Goal: Transaction & Acquisition: Download file/media

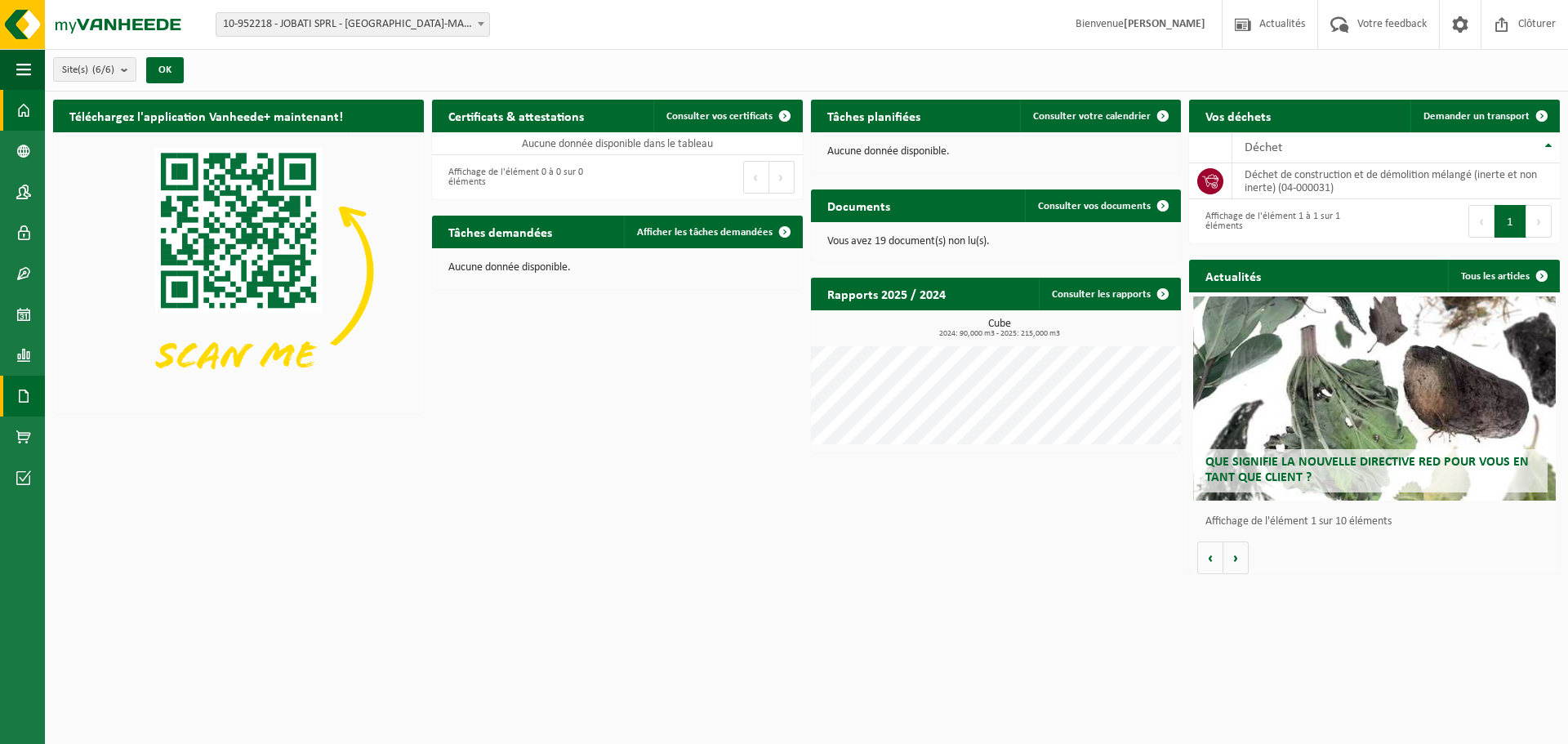
click at [32, 386] on link "Documents" at bounding box center [22, 396] width 45 height 40
click at [94, 403] on link "Factures" at bounding box center [110, 394] width 121 height 31
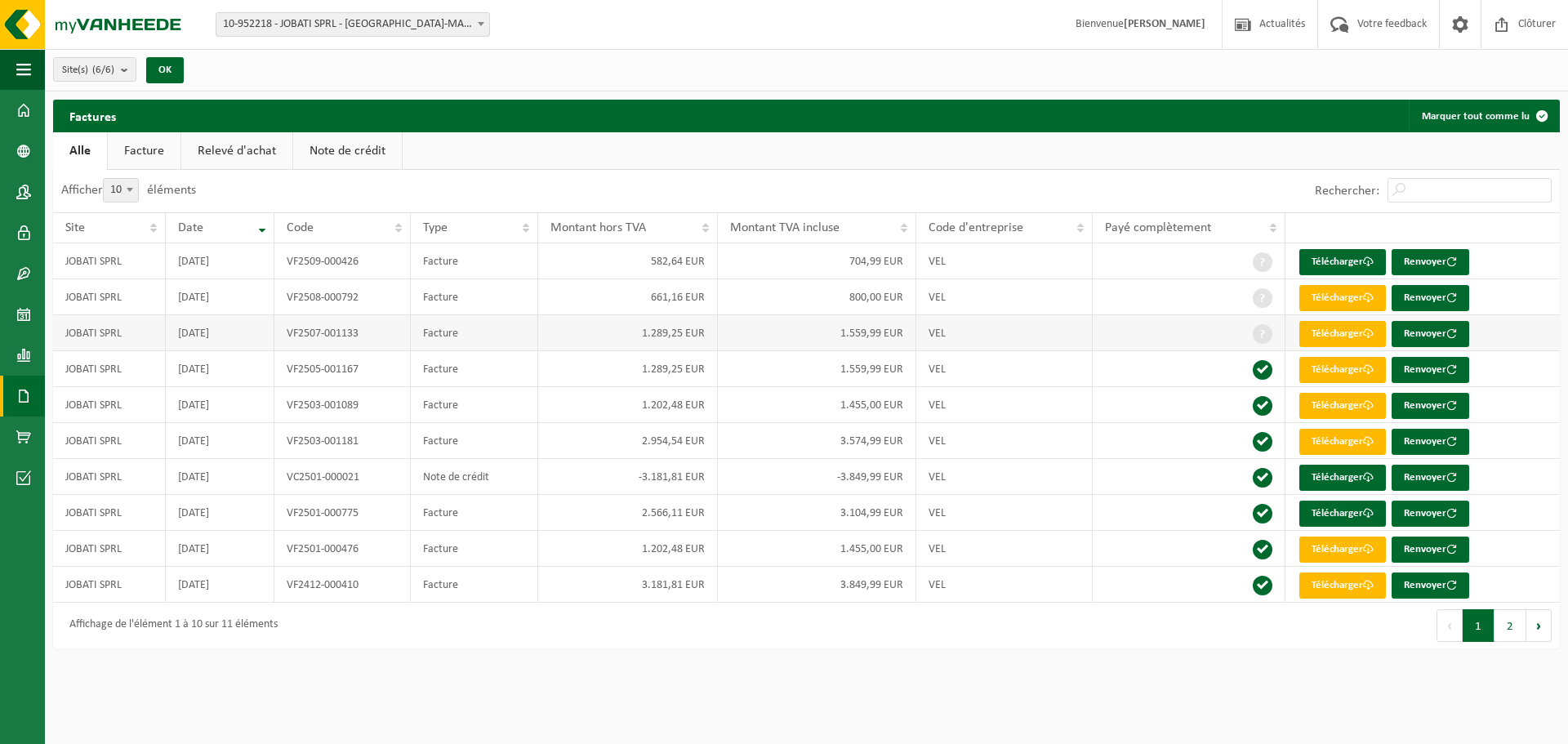
click at [869, 343] on td "1.559,99 EUR" at bounding box center [817, 333] width 199 height 36
click at [770, 450] on td "3.574,99 EUR" at bounding box center [817, 441] width 199 height 36
click at [678, 442] on td "2.954,54 EUR" at bounding box center [628, 441] width 180 height 36
click at [693, 488] on td "-3.181,81 EUR" at bounding box center [628, 477] width 180 height 36
drag, startPoint x: 690, startPoint y: 483, endPoint x: 437, endPoint y: 474, distance: 253.2
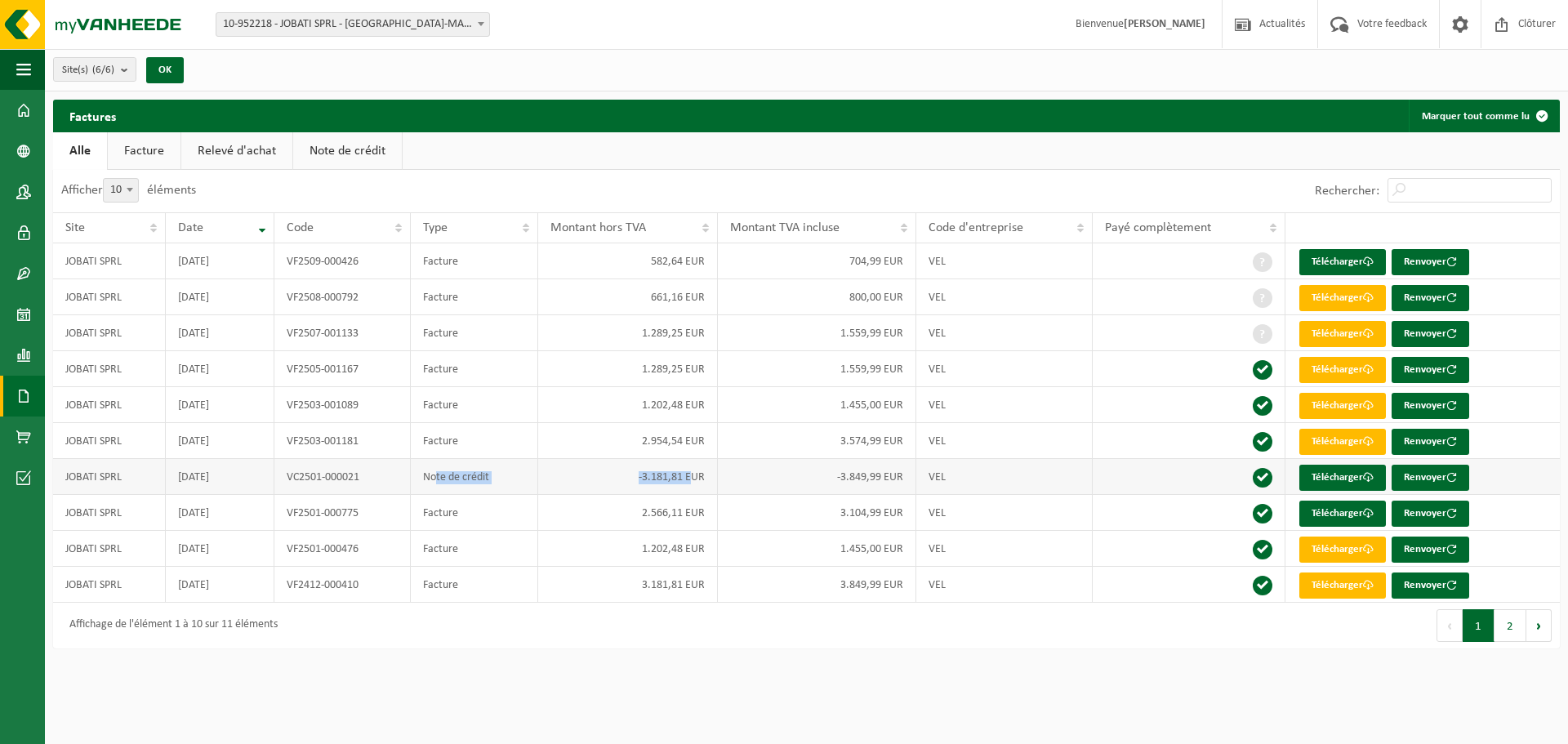
click at [437, 474] on tr "JOBATI SPRL 2025-01-31 VC2501-000021 Note de crédit -3.181,81 EUR -3.849,99 EUR…" at bounding box center [806, 477] width 1507 height 36
click at [477, 447] on td "Facture" at bounding box center [474, 441] width 127 height 36
click at [1335, 437] on link "Télécharger" at bounding box center [1343, 442] width 87 height 26
drag, startPoint x: 885, startPoint y: 408, endPoint x: 950, endPoint y: 412, distance: 65.1
click at [950, 412] on tr "JOBATI SPRL 2025-03-31 VF2503-001089 Facture 1.202,48 EUR 1.455,00 EUR VEL Télé…" at bounding box center [806, 405] width 1507 height 36
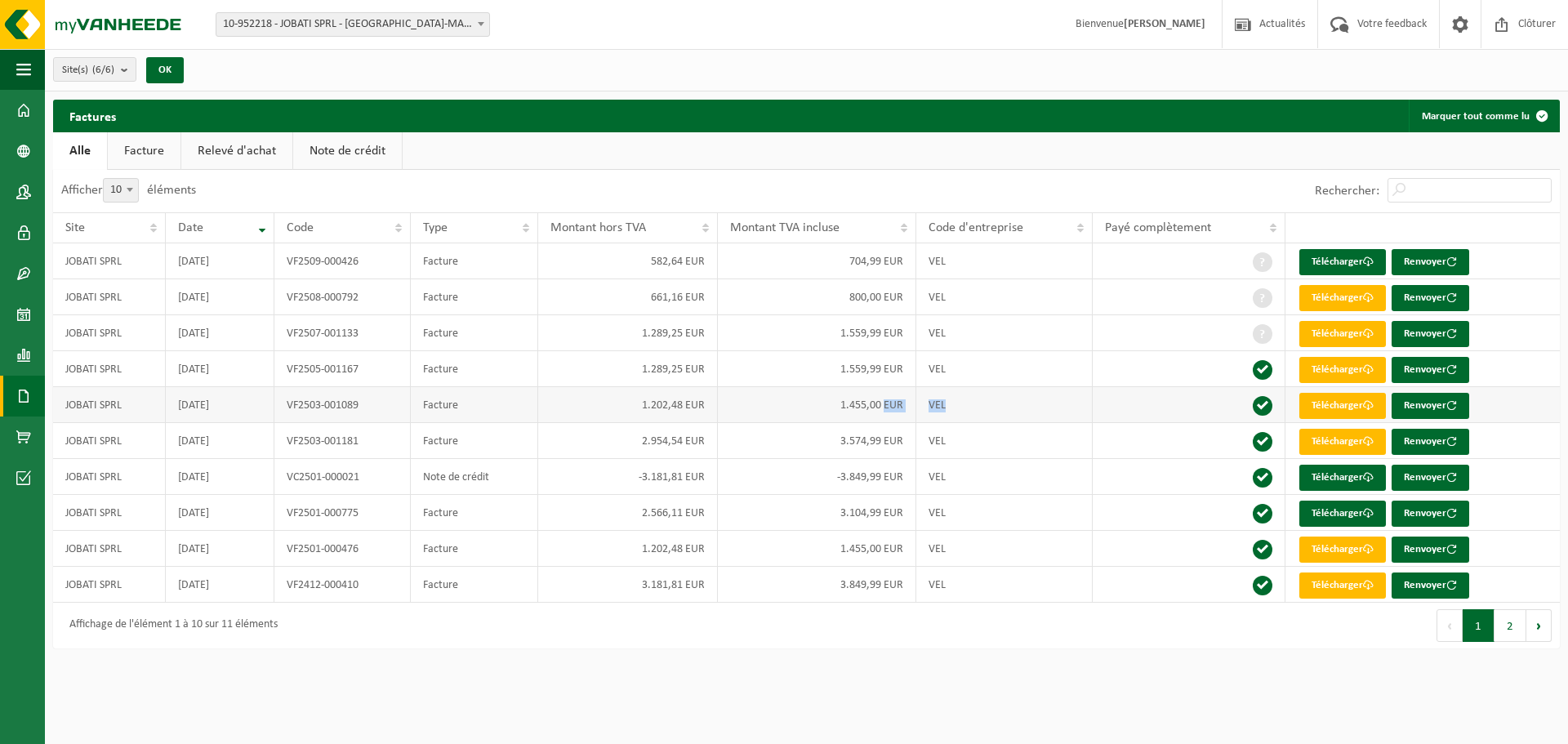
click at [998, 408] on td "VEL" at bounding box center [1005, 405] width 177 height 36
drag, startPoint x: 845, startPoint y: 371, endPoint x: 938, endPoint y: 371, distance: 93.0
click at [938, 371] on tr "JOBATI SPRL 2025-05-31 VF2505-001167 Facture 1.289,25 EUR 1.559,99 EUR VEL Télé…" at bounding box center [806, 369] width 1507 height 36
click at [981, 372] on td "VEL" at bounding box center [1005, 369] width 177 height 36
click at [1315, 409] on link "Télécharger" at bounding box center [1343, 406] width 87 height 26
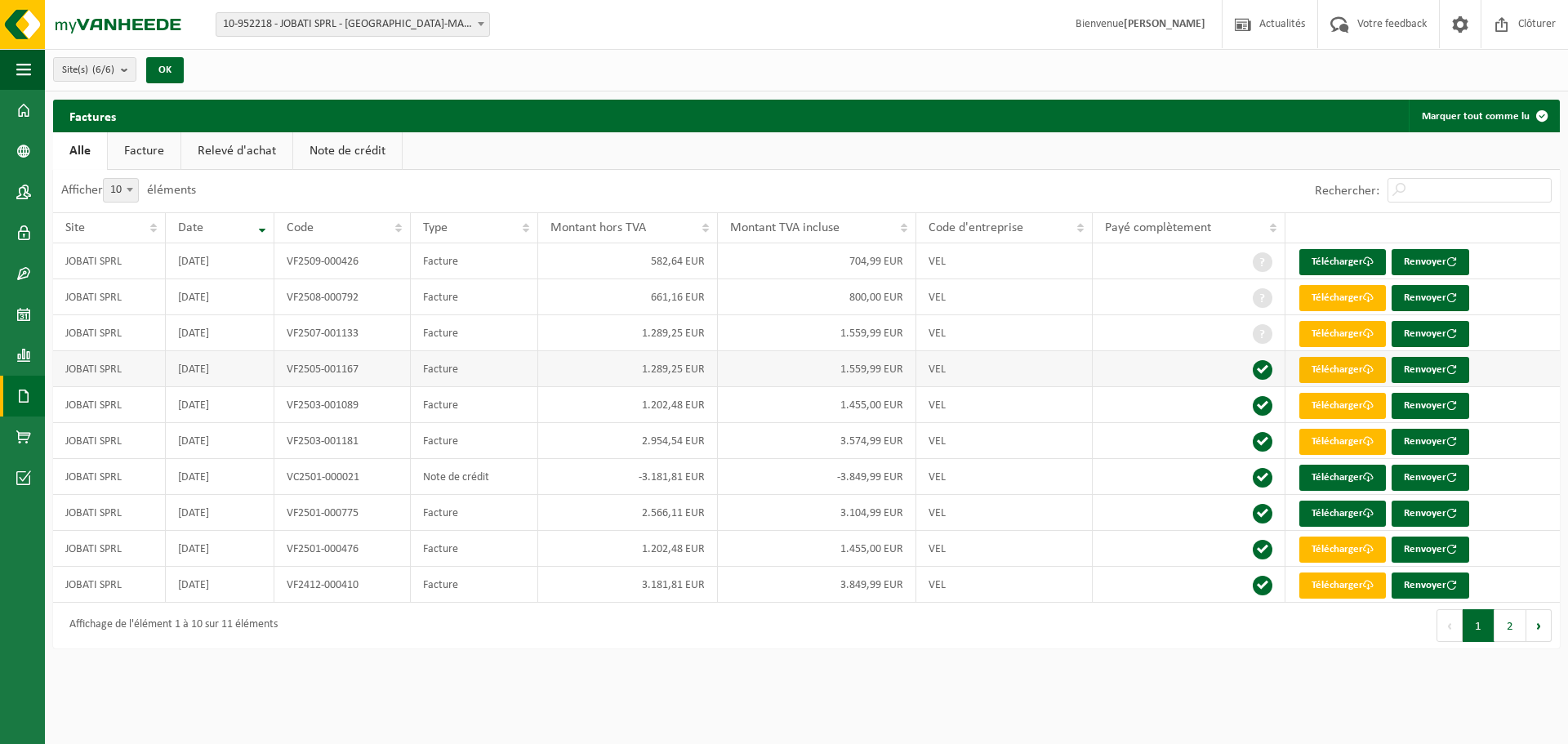
click at [1324, 373] on link "Télécharger" at bounding box center [1343, 370] width 87 height 26
drag, startPoint x: 814, startPoint y: 543, endPoint x: 915, endPoint y: 552, distance: 101.4
click at [915, 552] on td "1.455,00 EUR" at bounding box center [817, 548] width 199 height 36
click at [1078, 552] on td "VEL" at bounding box center [1005, 548] width 177 height 36
click at [1326, 550] on link "Télécharger" at bounding box center [1343, 550] width 87 height 26
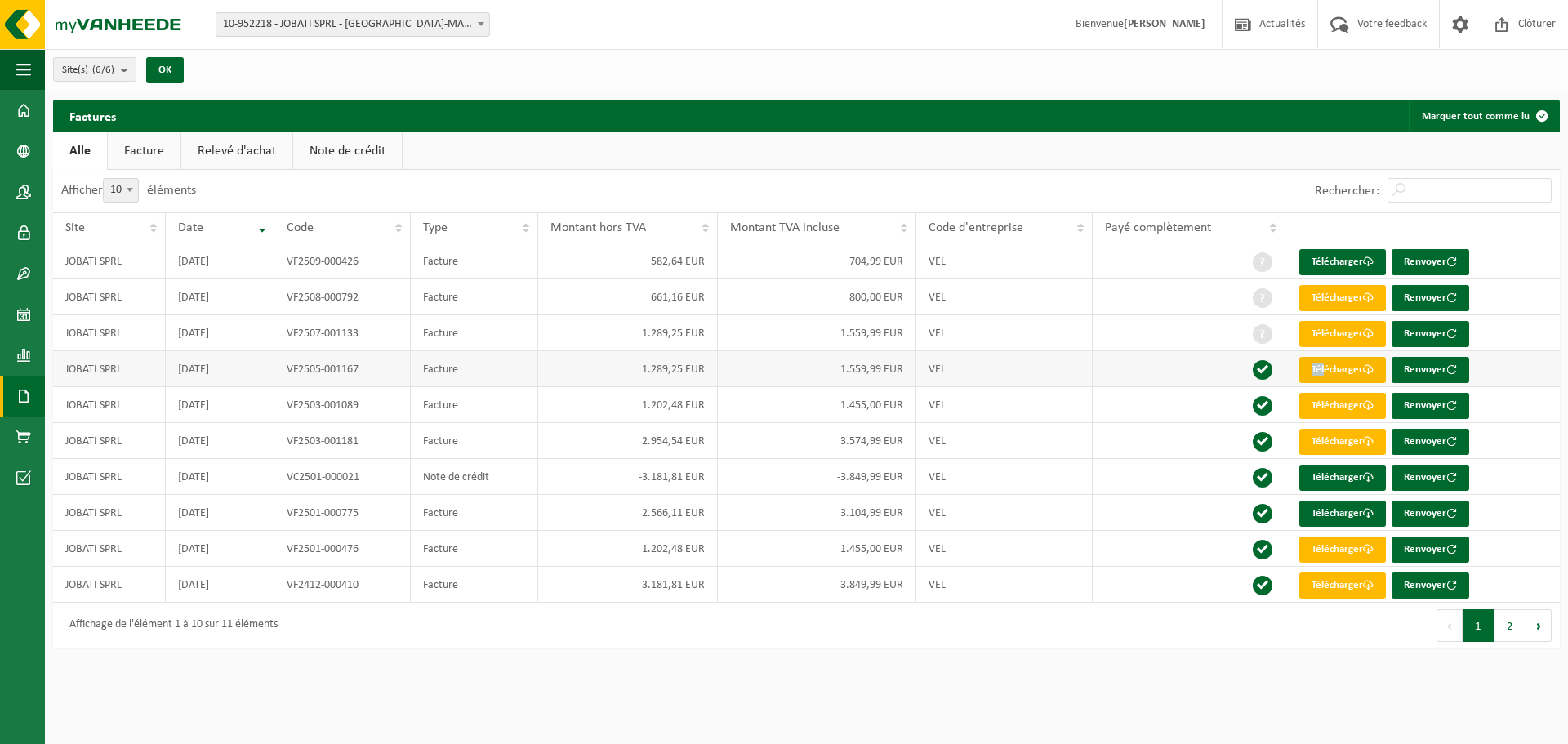
drag, startPoint x: 974, startPoint y: 358, endPoint x: 1333, endPoint y: 370, distance: 359.2
click at [1323, 367] on tr "JOBATI SPRL 2025-05-31 VF2505-001167 Facture 1.289,25 EUR 1.559,99 EUR VEL Télé…" at bounding box center [806, 369] width 1507 height 36
click at [1338, 370] on link "Télécharger" at bounding box center [1343, 370] width 87 height 26
drag, startPoint x: 1051, startPoint y: 318, endPoint x: 1062, endPoint y: 315, distance: 11.4
click at [1062, 315] on td "VEL" at bounding box center [1005, 333] width 177 height 36
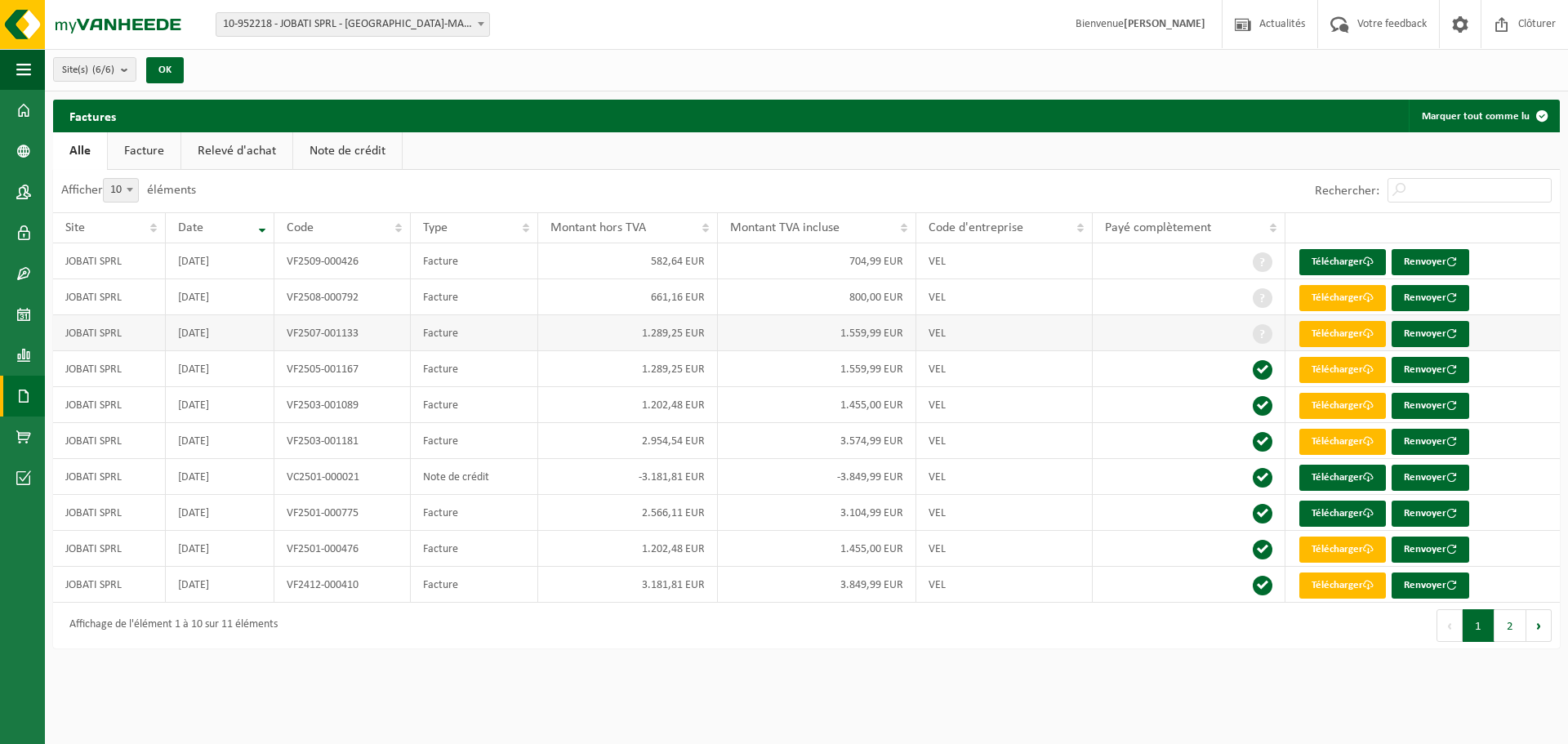
click at [792, 331] on td "1.559,99 EUR" at bounding box center [817, 333] width 199 height 36
click at [1334, 321] on link "Télécharger" at bounding box center [1343, 334] width 87 height 26
click at [1326, 298] on link "Télécharger" at bounding box center [1343, 299] width 87 height 26
click at [1321, 259] on link "Télécharger" at bounding box center [1343, 263] width 87 height 26
click at [1332, 291] on link "Télécharger" at bounding box center [1343, 299] width 87 height 26
